Goal: Information Seeking & Learning: Check status

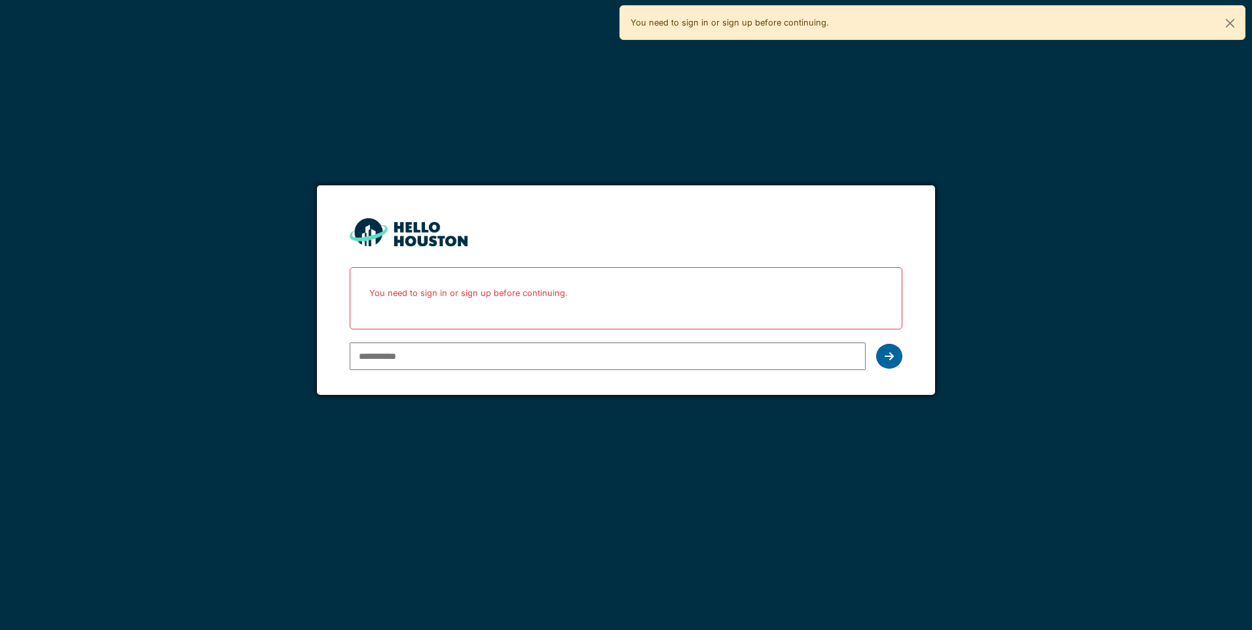
type input "**********"
click at [884, 358] on icon at bounding box center [888, 356] width 9 height 10
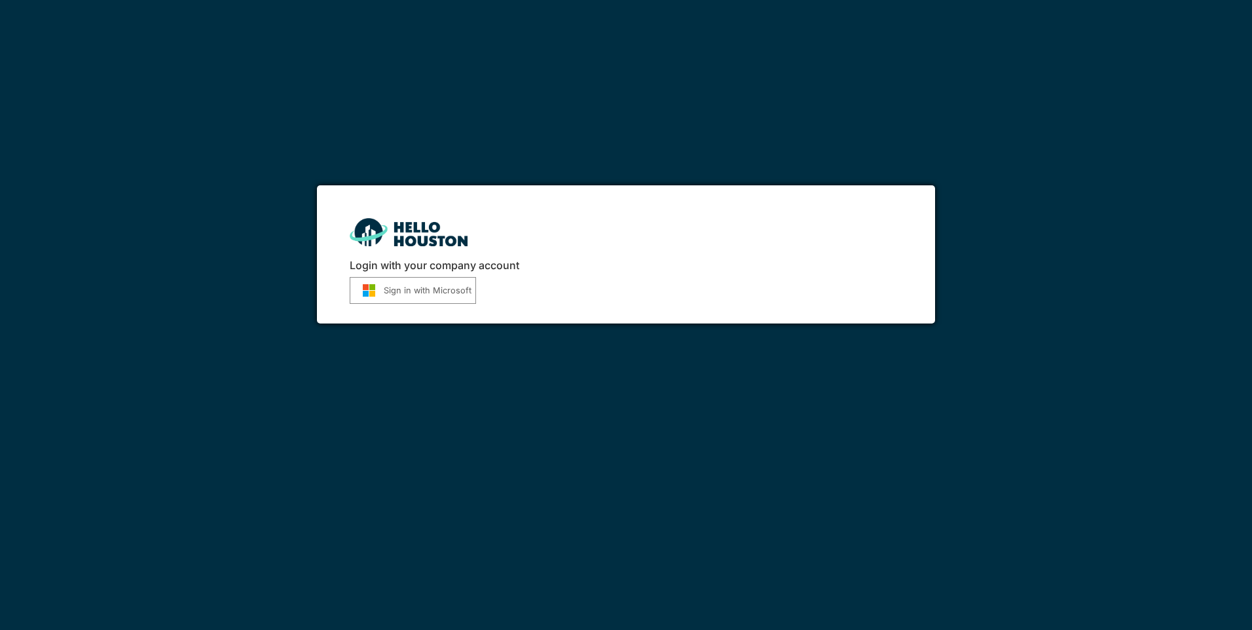
click at [403, 302] on button "Sign in with Microsoft" at bounding box center [413, 290] width 126 height 27
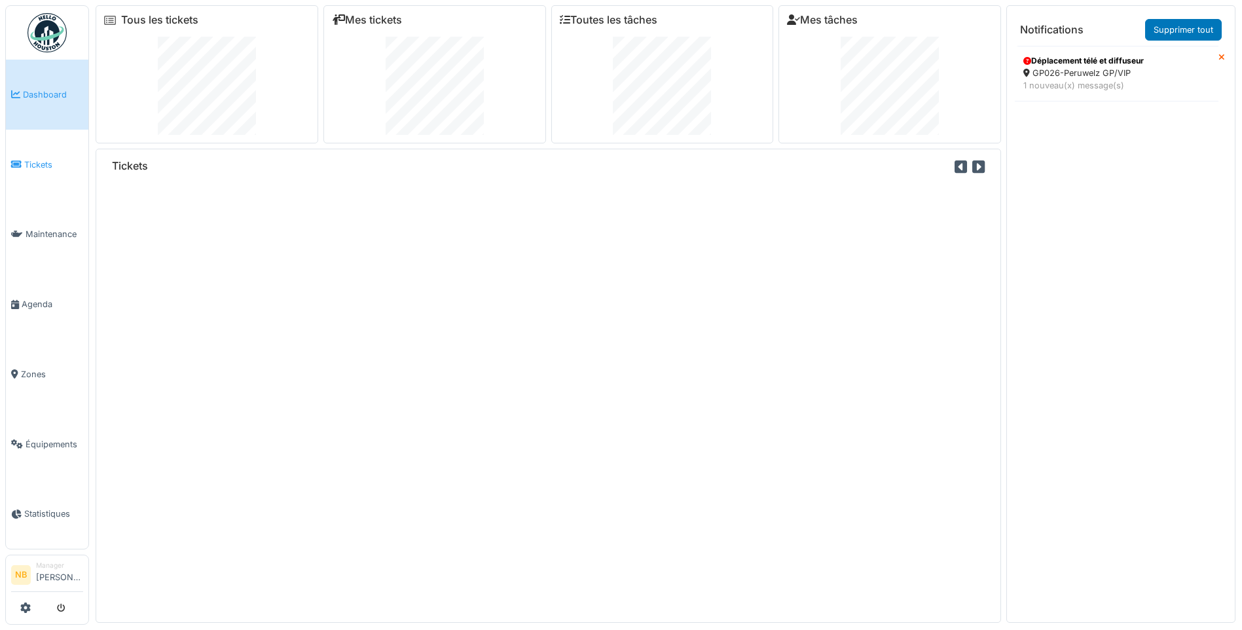
drag, startPoint x: 0, startPoint y: 0, endPoint x: 42, endPoint y: 170, distance: 174.6
click at [42, 170] on link "Tickets" at bounding box center [47, 165] width 82 height 70
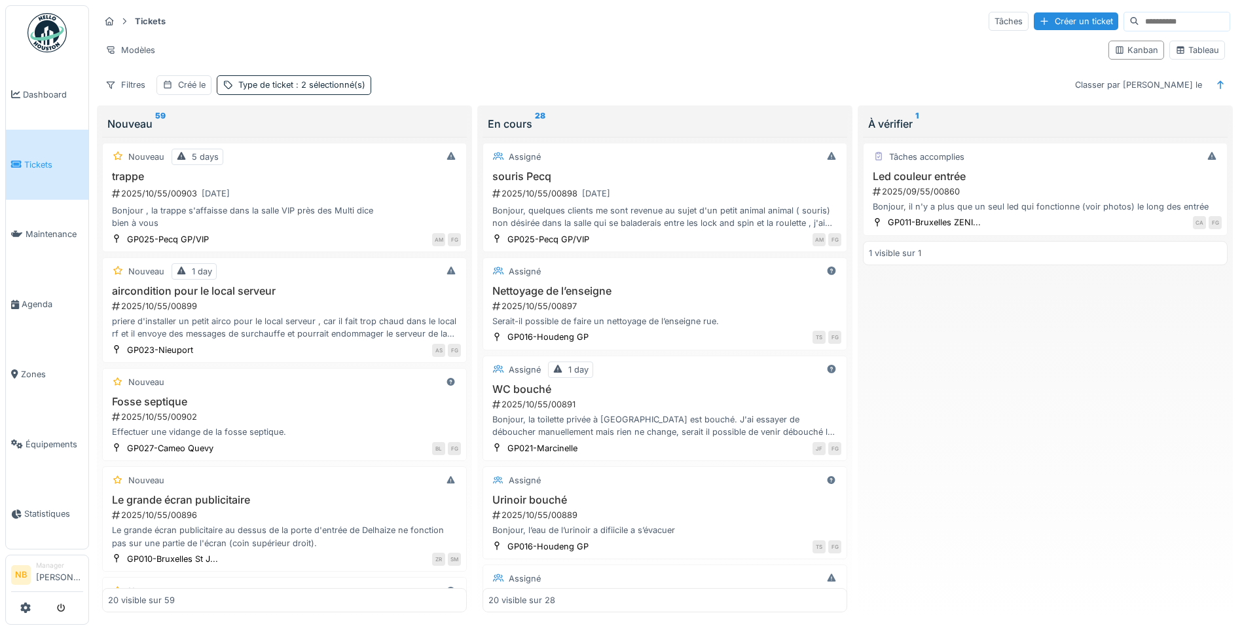
drag, startPoint x: 331, startPoint y: 398, endPoint x: 352, endPoint y: 394, distance: 20.7
click at [333, 398] on h3 "Fosse septique" at bounding box center [284, 401] width 353 height 12
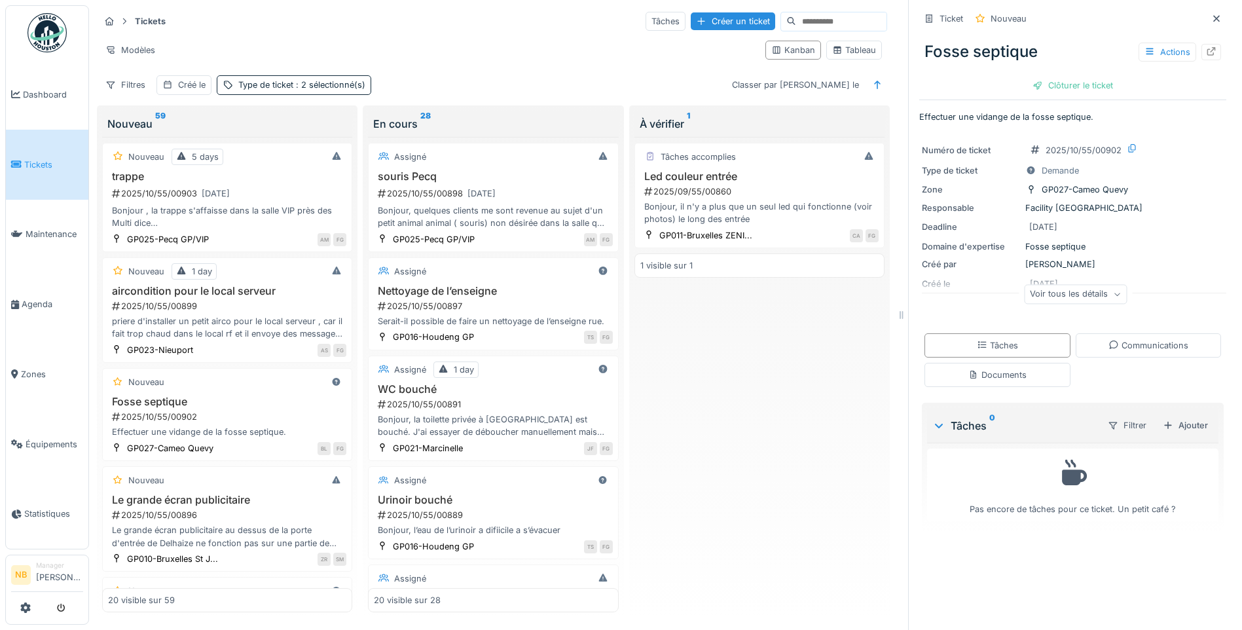
click at [1067, 287] on div "Voir tous les détails" at bounding box center [1075, 294] width 103 height 19
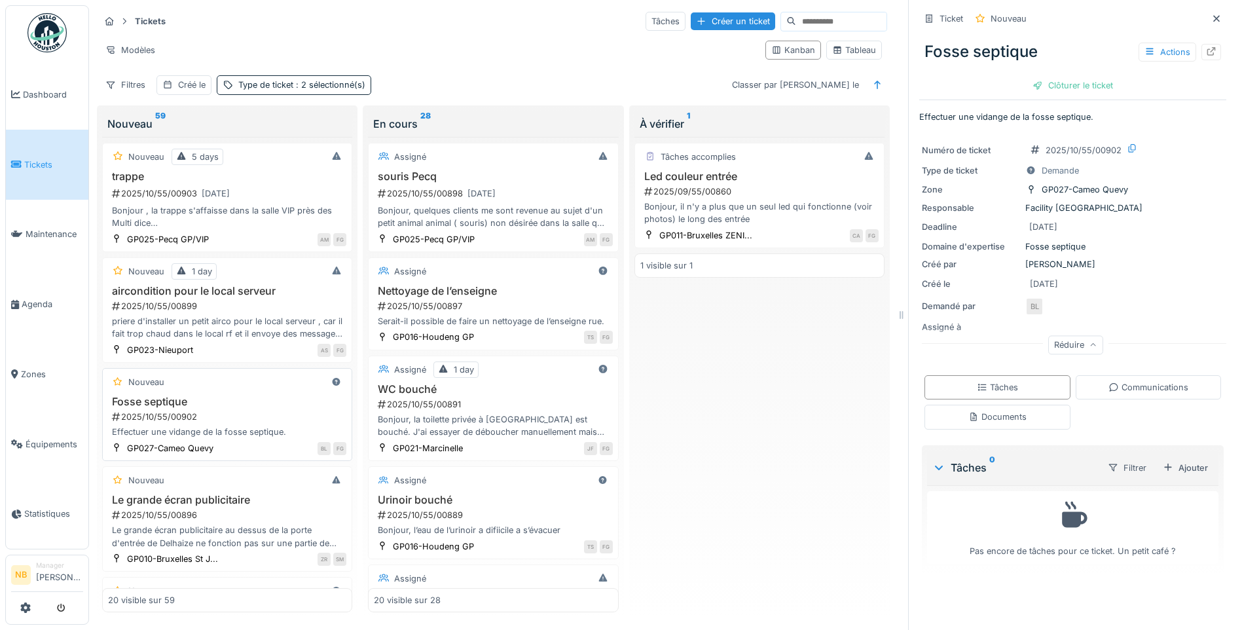
click at [245, 398] on h3 "Fosse septique" at bounding box center [227, 401] width 238 height 12
click at [257, 295] on h3 "aircondition pour le local serveur" at bounding box center [227, 291] width 238 height 12
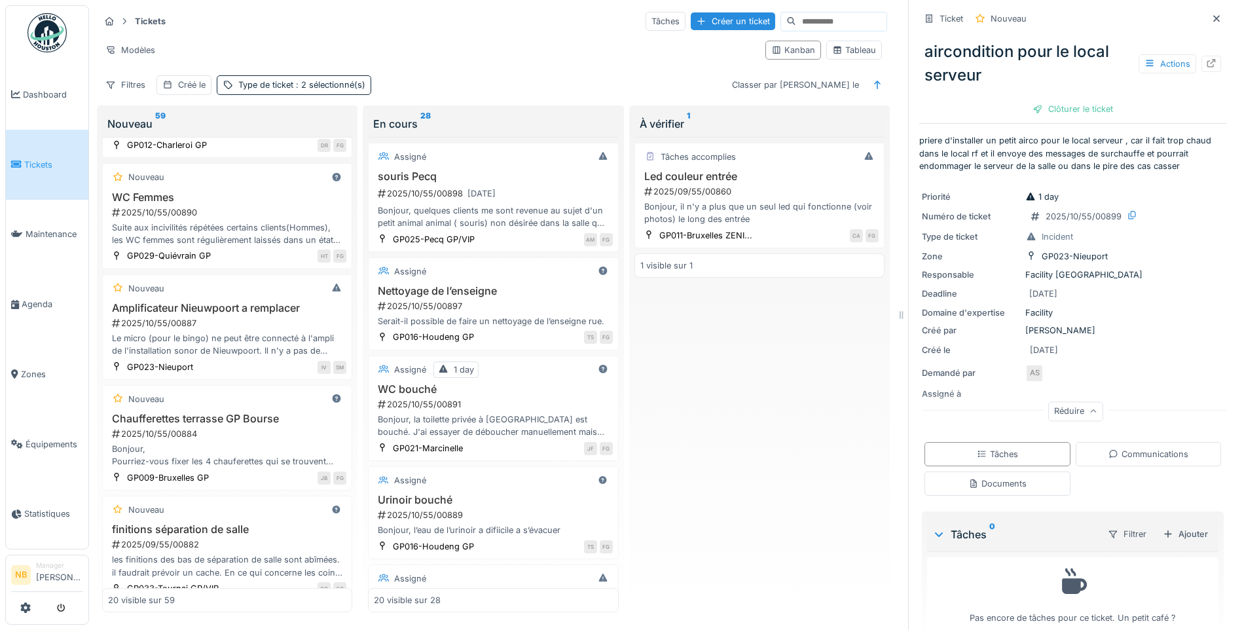
scroll to position [1775, 0]
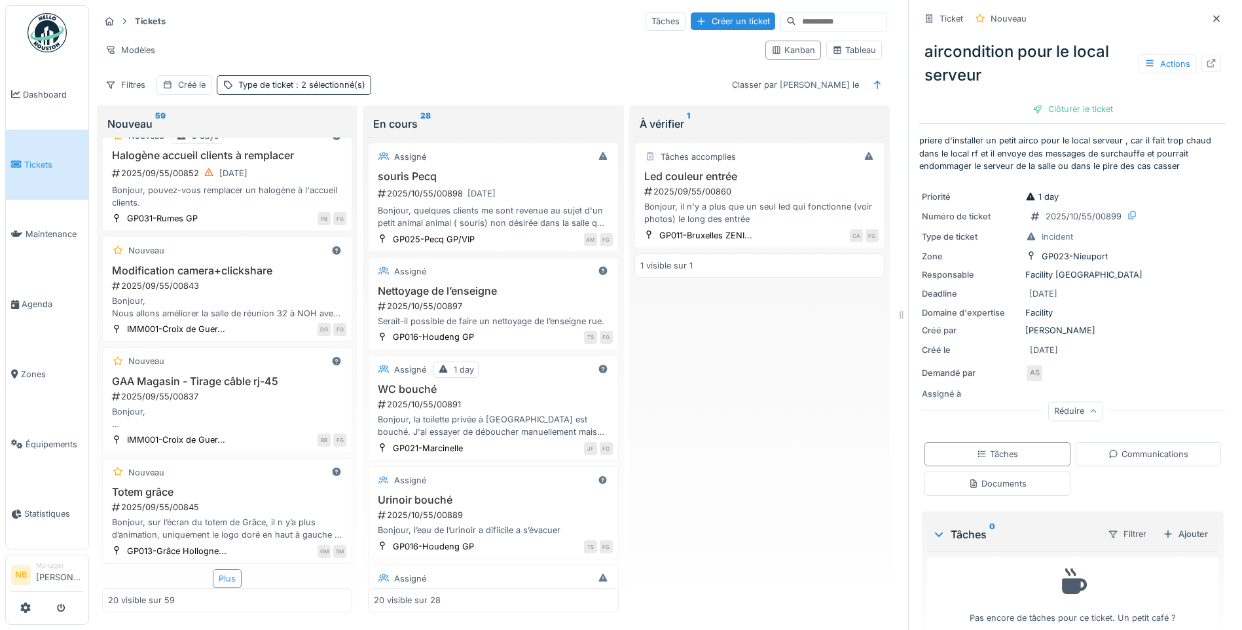
click at [227, 578] on div "Plus" at bounding box center [227, 578] width 29 height 19
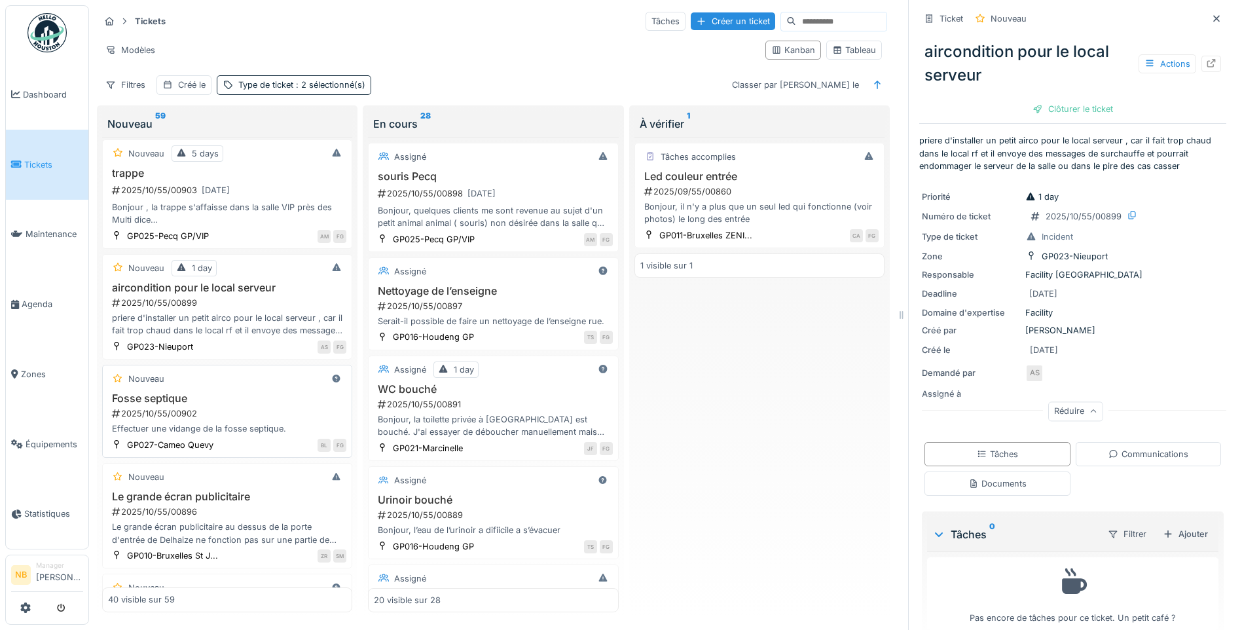
scroll to position [0, 0]
click at [260, 173] on h3 "trappe" at bounding box center [227, 176] width 238 height 12
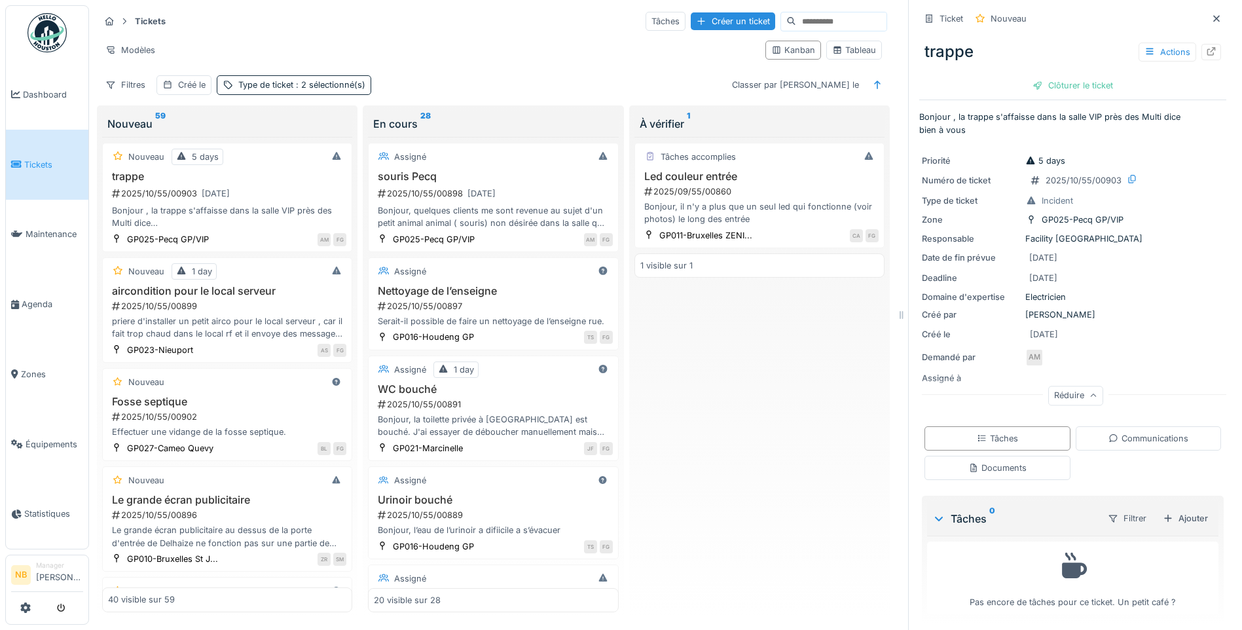
click at [746, 335] on div "Tâches accomplies Led couleur entrée 2025/09/55/00860 Bonjour, il n'y a plus qu…" at bounding box center [759, 374] width 250 height 475
